Goal: Task Accomplishment & Management: Manage account settings

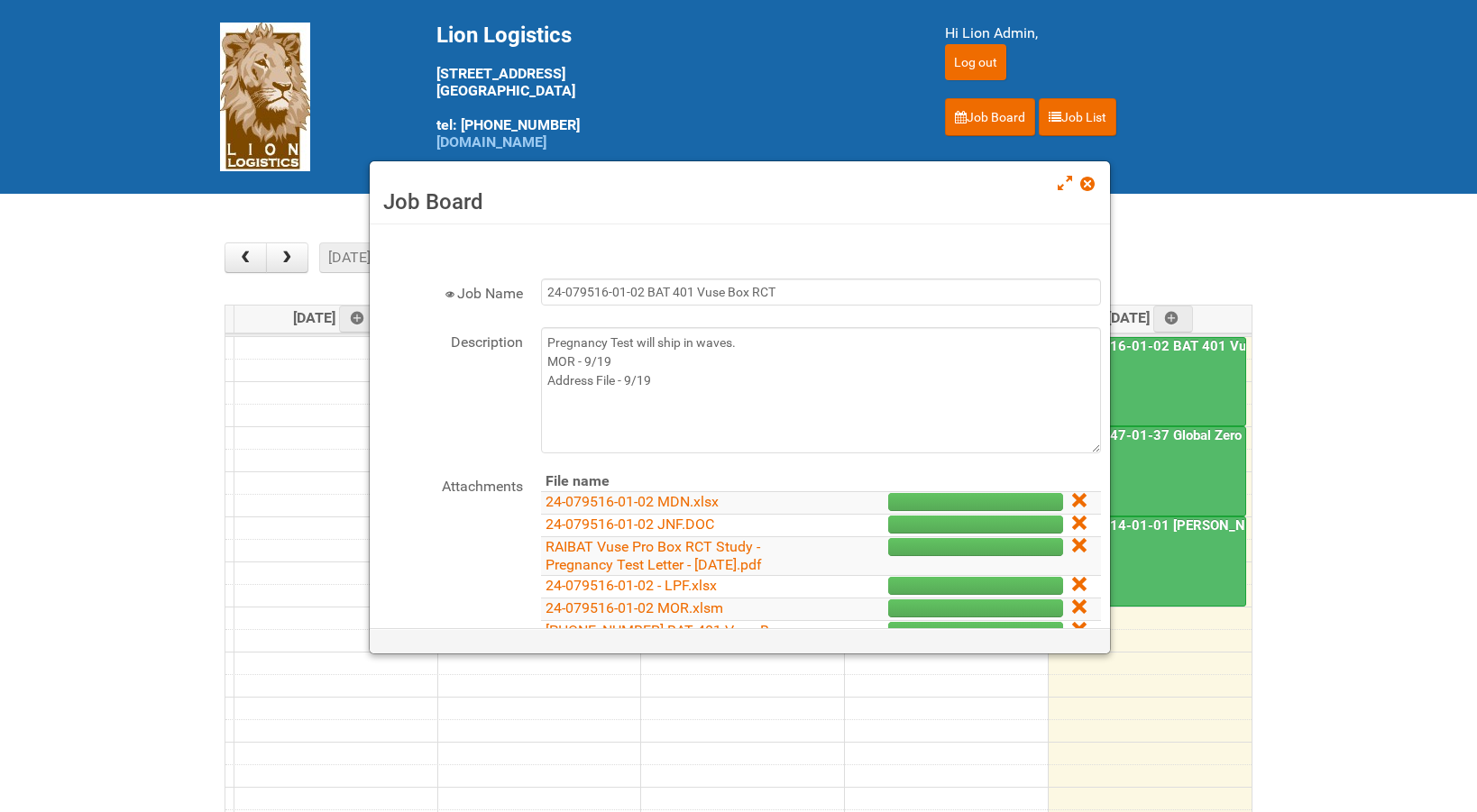
scroll to position [270, 0]
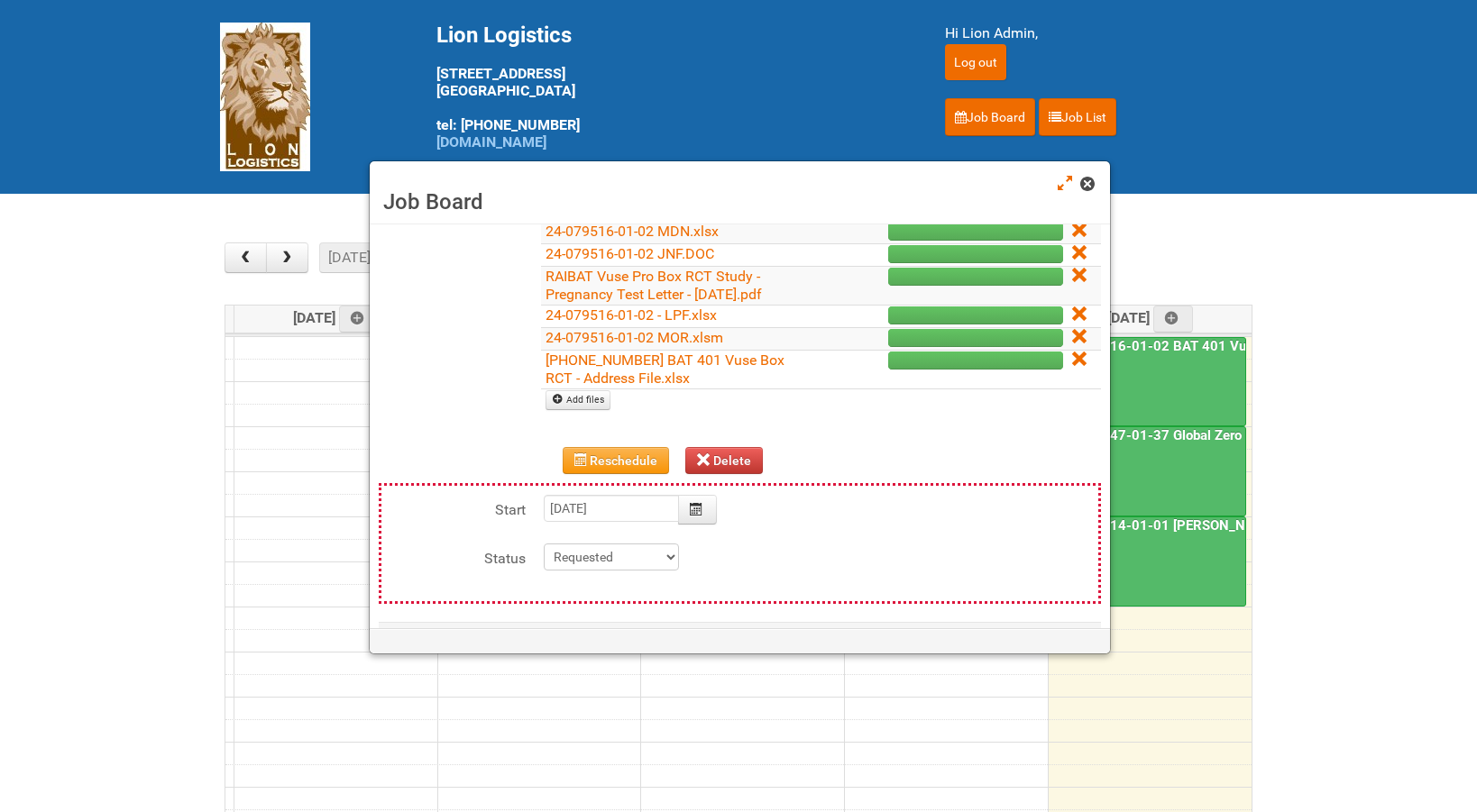
click at [1083, 179] on span at bounding box center [1086, 183] width 13 height 13
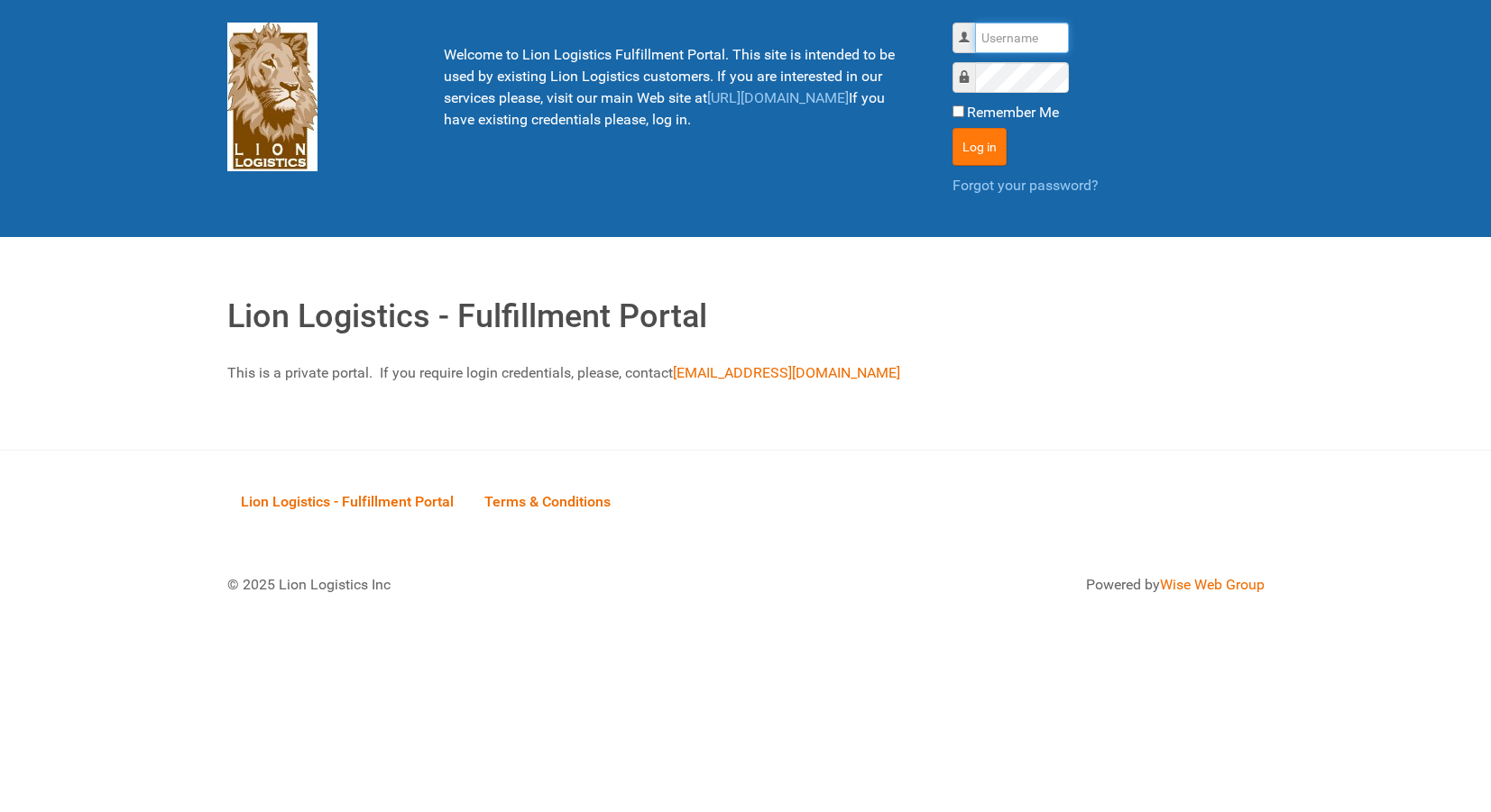
type input "lion"
click at [961, 138] on button "Log in" at bounding box center [979, 146] width 54 height 38
